Goal: Navigation & Orientation: Find specific page/section

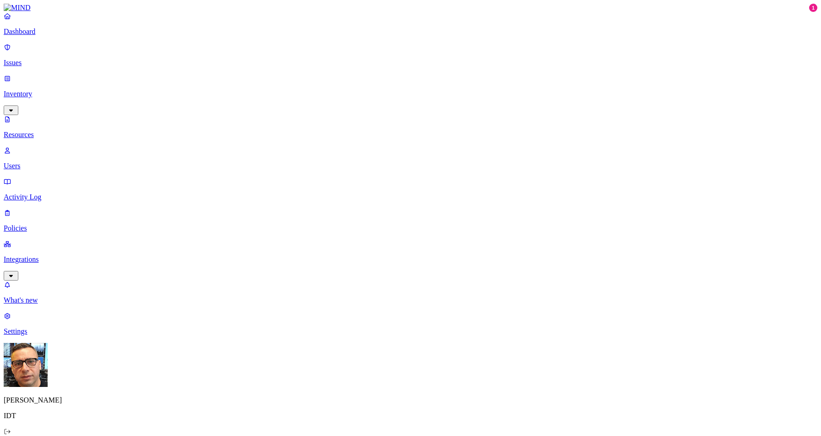
click at [57, 36] on p "Dashboard" at bounding box center [411, 31] width 814 height 8
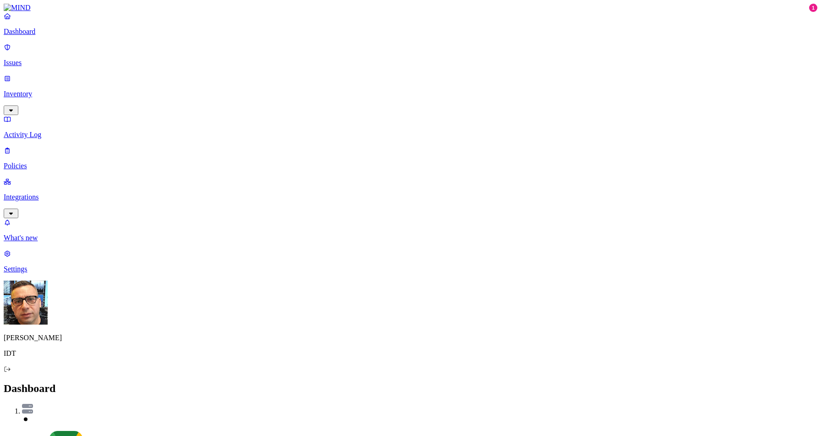
click at [43, 59] on p "Issues" at bounding box center [411, 63] width 814 height 8
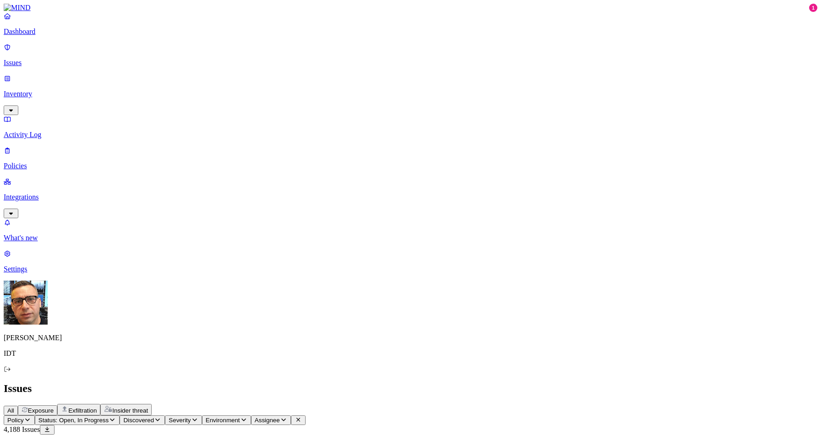
click at [46, 193] on p "Integrations" at bounding box center [411, 197] width 814 height 8
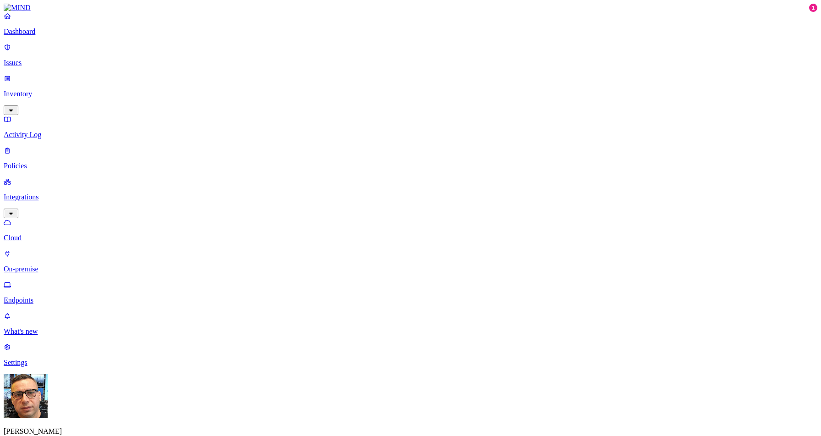
click at [49, 296] on p "Endpoints" at bounding box center [411, 300] width 814 height 8
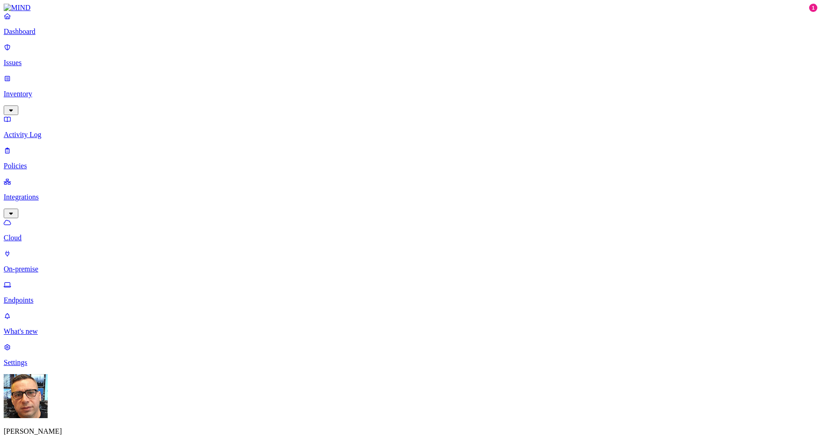
type input "[PERSON_NAME][EMAIL_ADDRESS][PERSON_NAME][DOMAIN_NAME]"
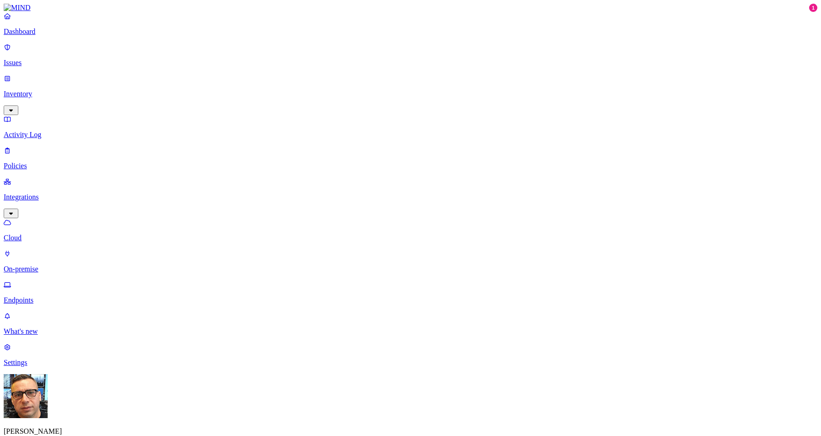
click at [57, 59] on p "Issues" at bounding box center [411, 63] width 814 height 8
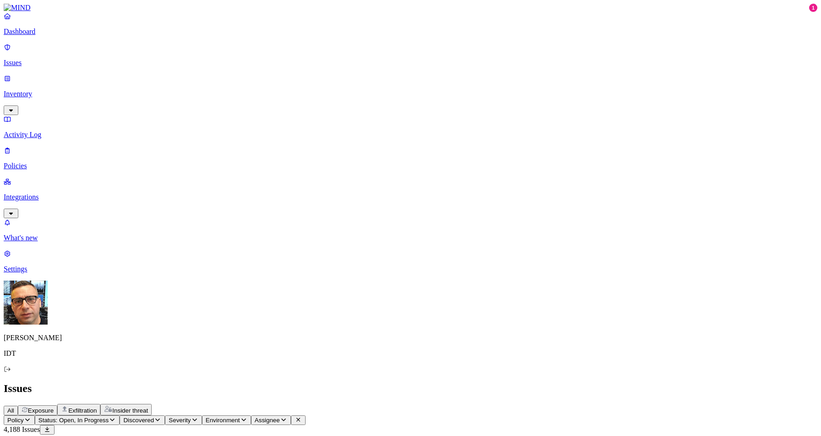
click at [280, 417] on span "Assignee" at bounding box center [267, 420] width 25 height 7
type input "[PERSON_NAME][EMAIL_ADDRESS][PERSON_NAME][DOMAIN_NAME]"
click at [388, 102] on div "[PERSON_NAME][EMAIL_ADDRESS][PERSON_NAME][DOMAIN_NAME]" at bounding box center [428, 104] width 88 height 33
click at [161, 417] on icon "button" at bounding box center [157, 420] width 7 height 6
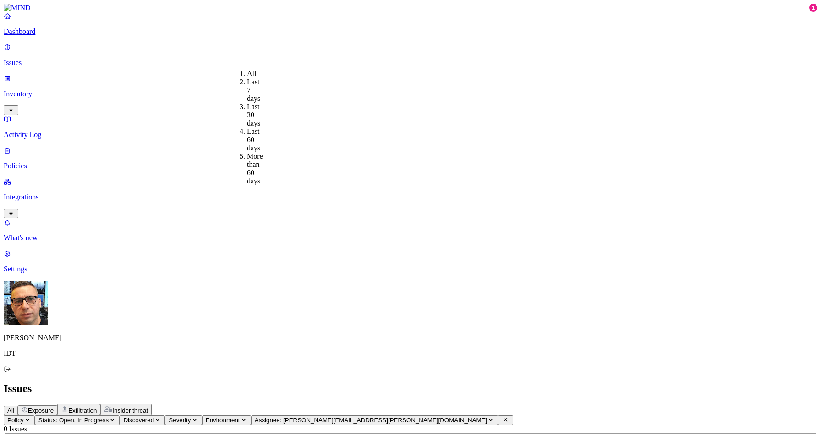
click at [191, 417] on span "Severity" at bounding box center [180, 420] width 22 height 7
click at [32, 90] on p "Inventory" at bounding box center [411, 94] width 814 height 8
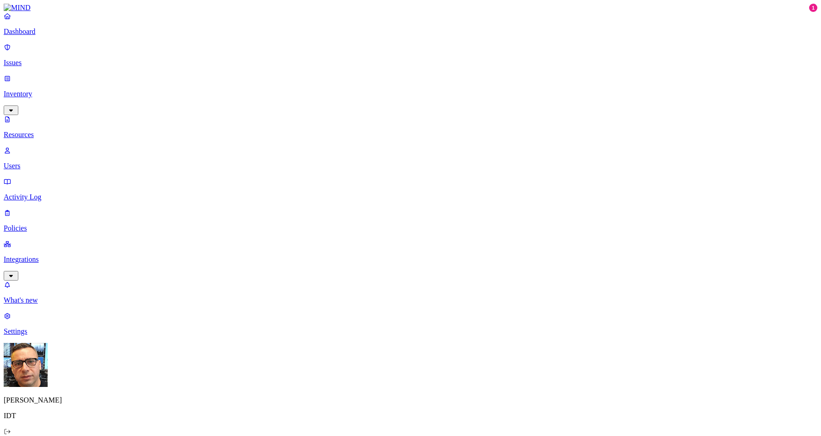
click at [43, 90] on p "Inventory" at bounding box center [411, 94] width 814 height 8
click at [45, 162] on p "Users" at bounding box center [411, 166] width 814 height 8
paste input "[PERSON_NAME][EMAIL_ADDRESS][PERSON_NAME][DOMAIN_NAME]"
type input "[PERSON_NAME][EMAIL_ADDRESS][PERSON_NAME][DOMAIN_NAME]"
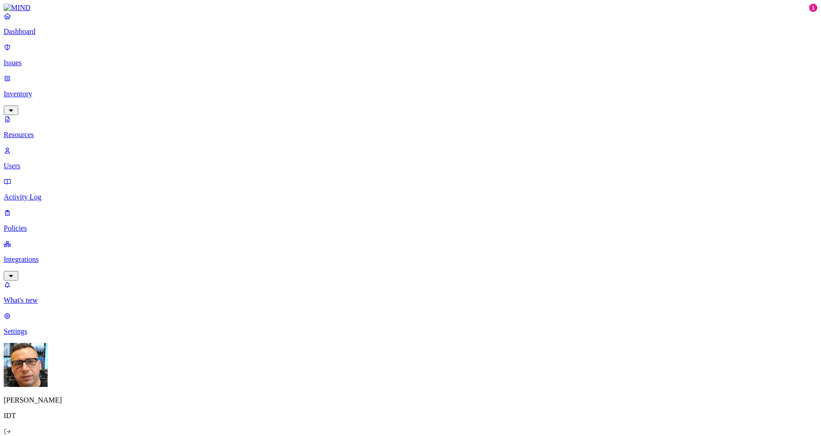
click at [51, 255] on p "Integrations" at bounding box center [411, 259] width 814 height 8
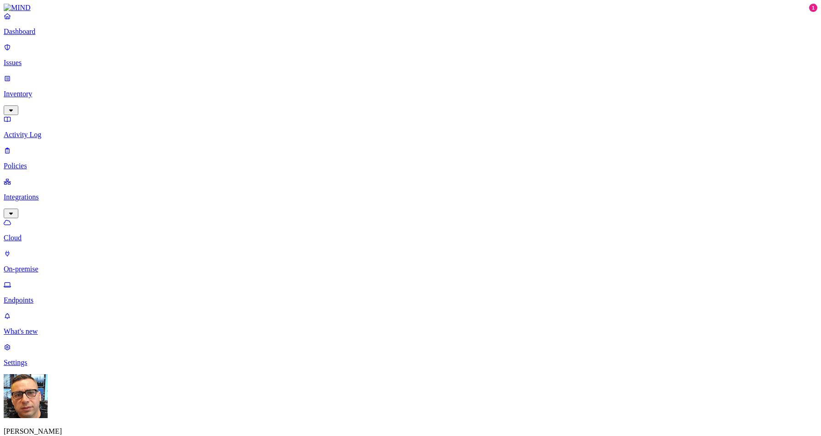
click at [47, 296] on p "Endpoints" at bounding box center [411, 300] width 814 height 8
